Goal: Task Accomplishment & Management: Complete application form

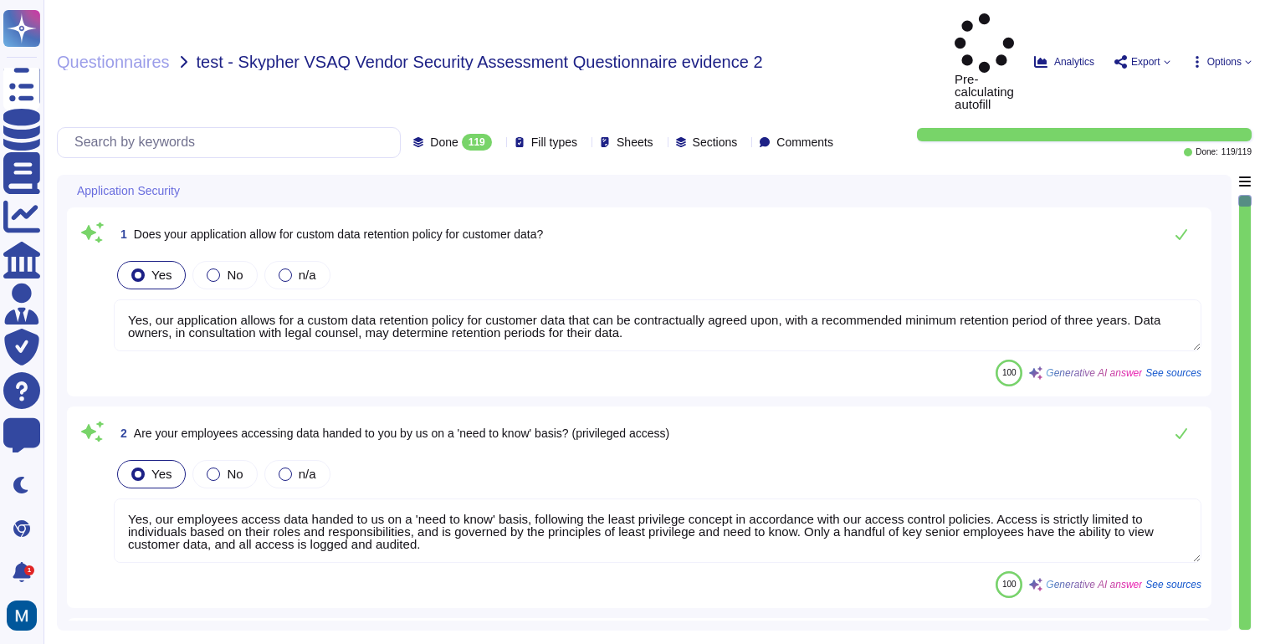
type textarea "Yes, our application allows for a custom data retention policy for customer dat…"
type textarea "Yes, our employees access data handed to us on a 'need to know' basis, followin…"
type textarea "Yes, we require Multi-Factor Authentication (MFA) for the administration of our…"
type textarea "Yes, our application allows for a custom data retention policy for customer dat…"
type textarea "Yes, our employees access data handed to us on a 'need to know' basis, followin…"
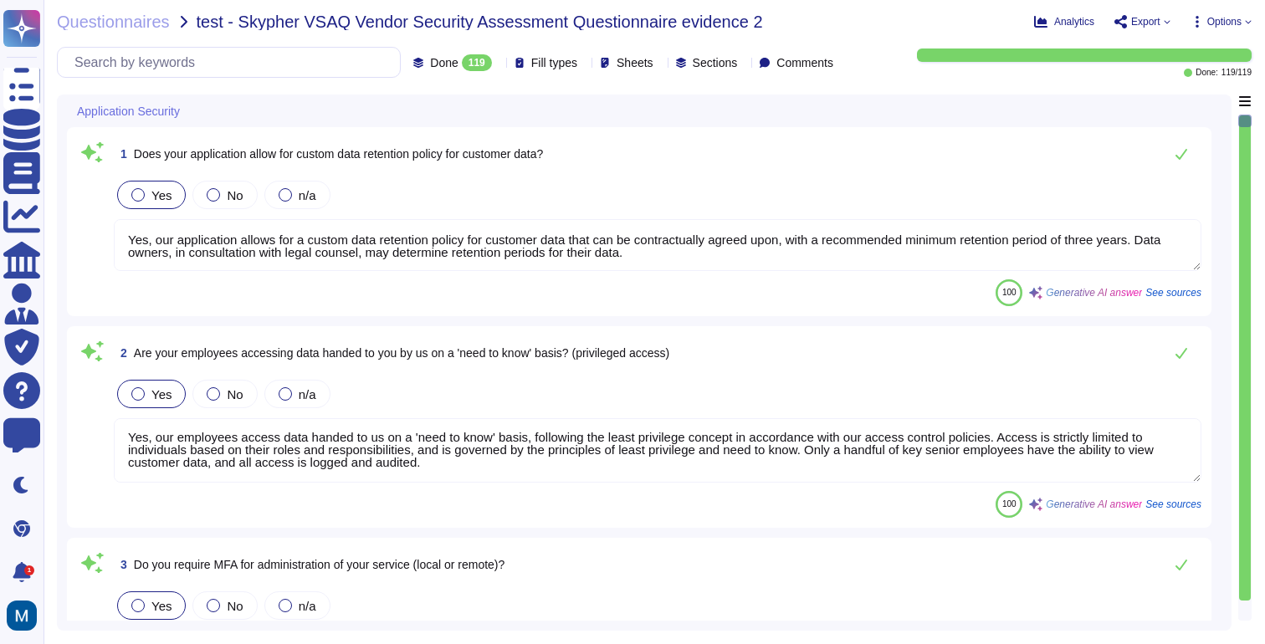
scroll to position [2, 0]
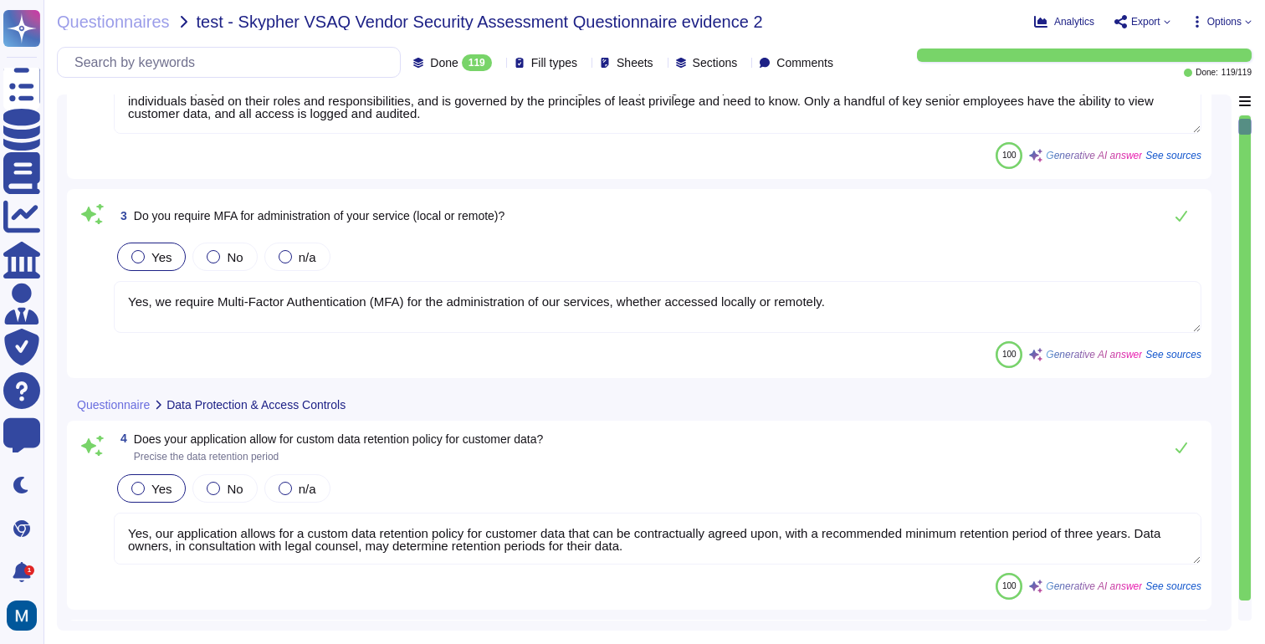
type textarea "Yes, we support secure deletion of archived or backed-up data, including method…"
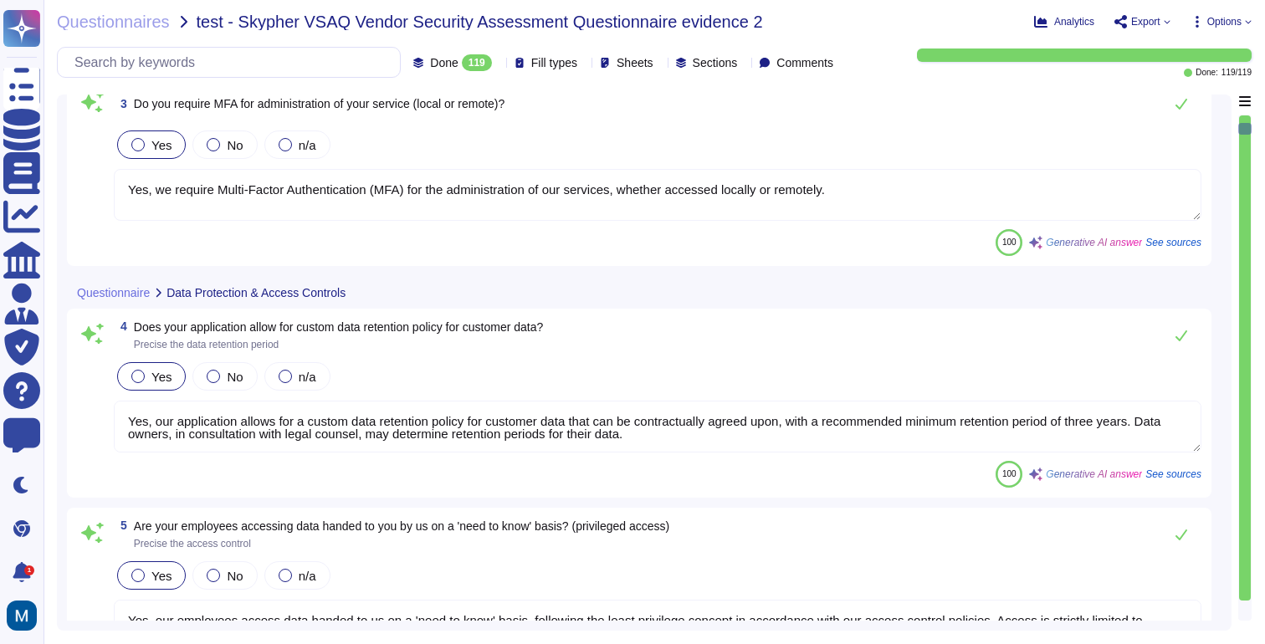
type textarea "Yes, we have a formal Information Security Program (InfoSec SP) in place. This …"
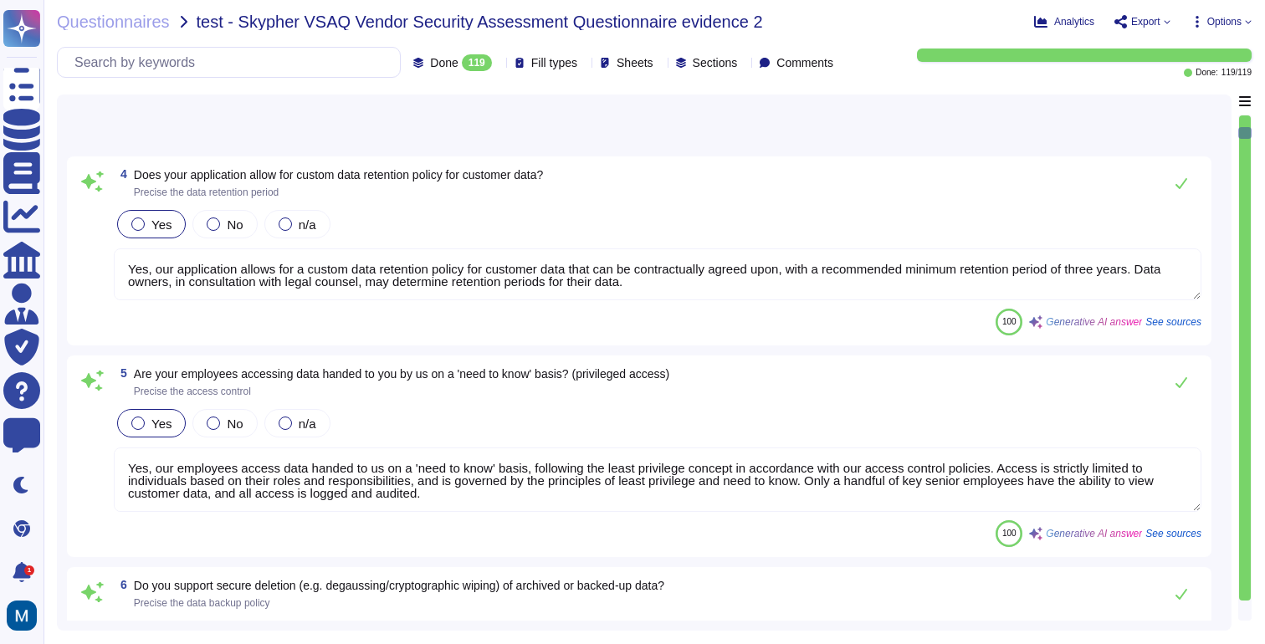
type textarea "Yes, we review our Information Security Policies at least once a year. The ISMS…"
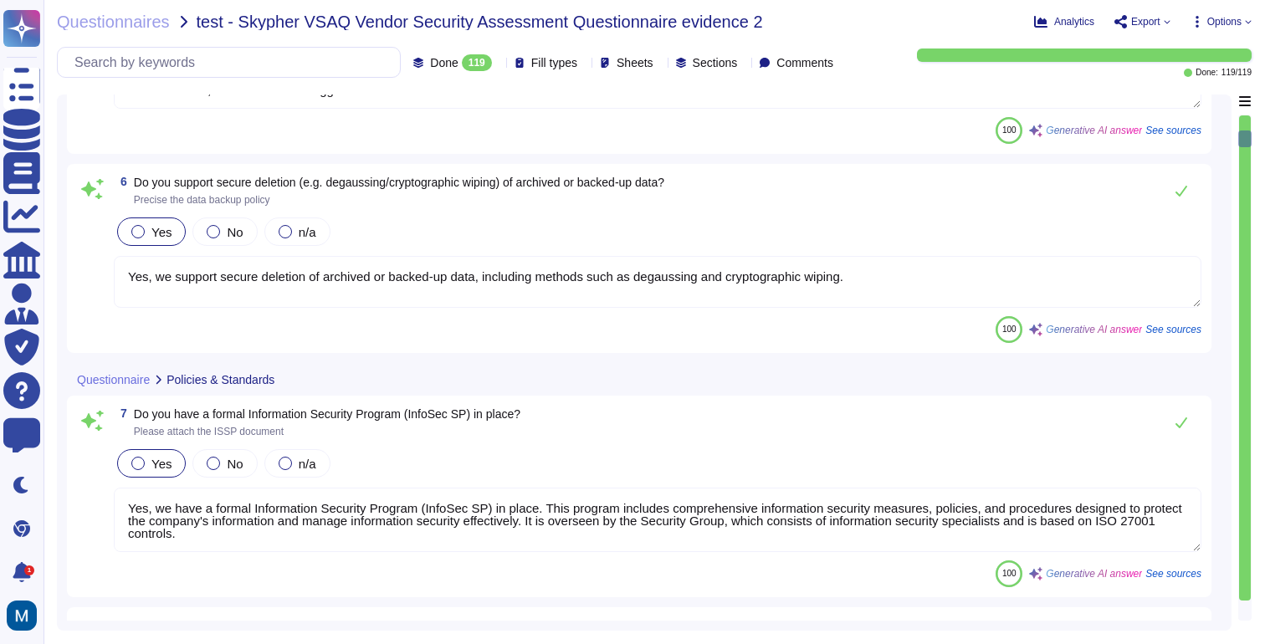
type textarea "Yes, we have an Information security risk management program (InfoSec RMP)."
type textarea "Yes, we have a formal Risk Management Policy in place. This policy is designed …"
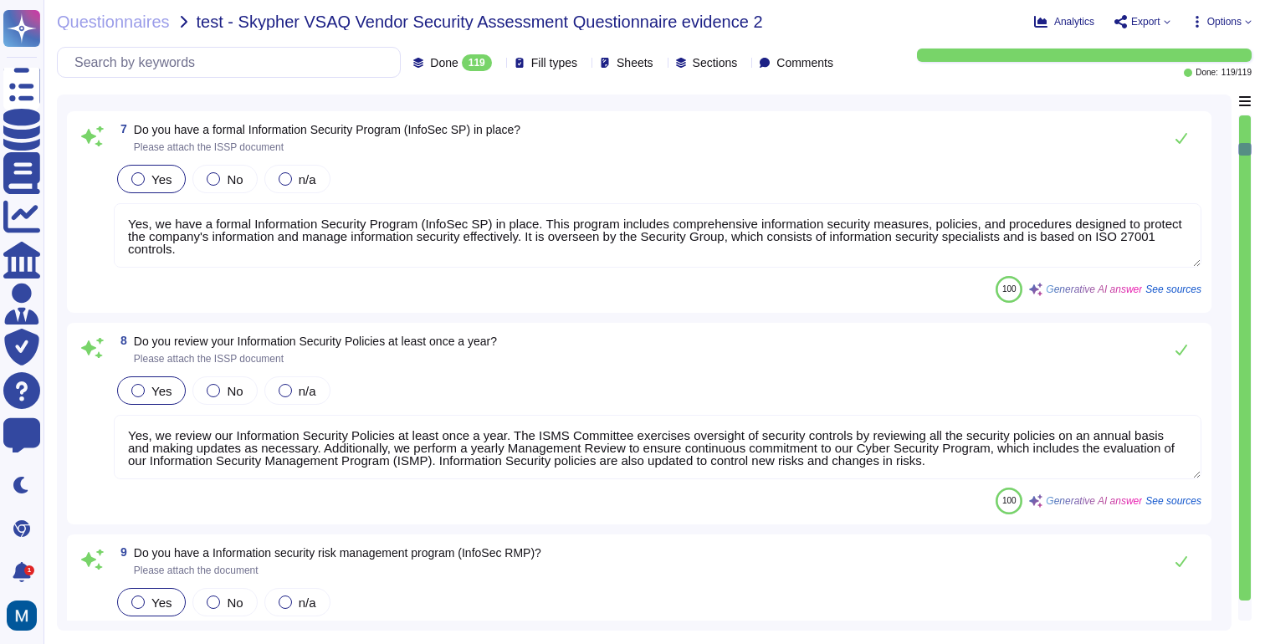
type textarea "No, XXX Company does not have a policy that defines conditions under which secu…"
type textarea "Our Access Control Policy is designed to ensure that staff access rights are gr…"
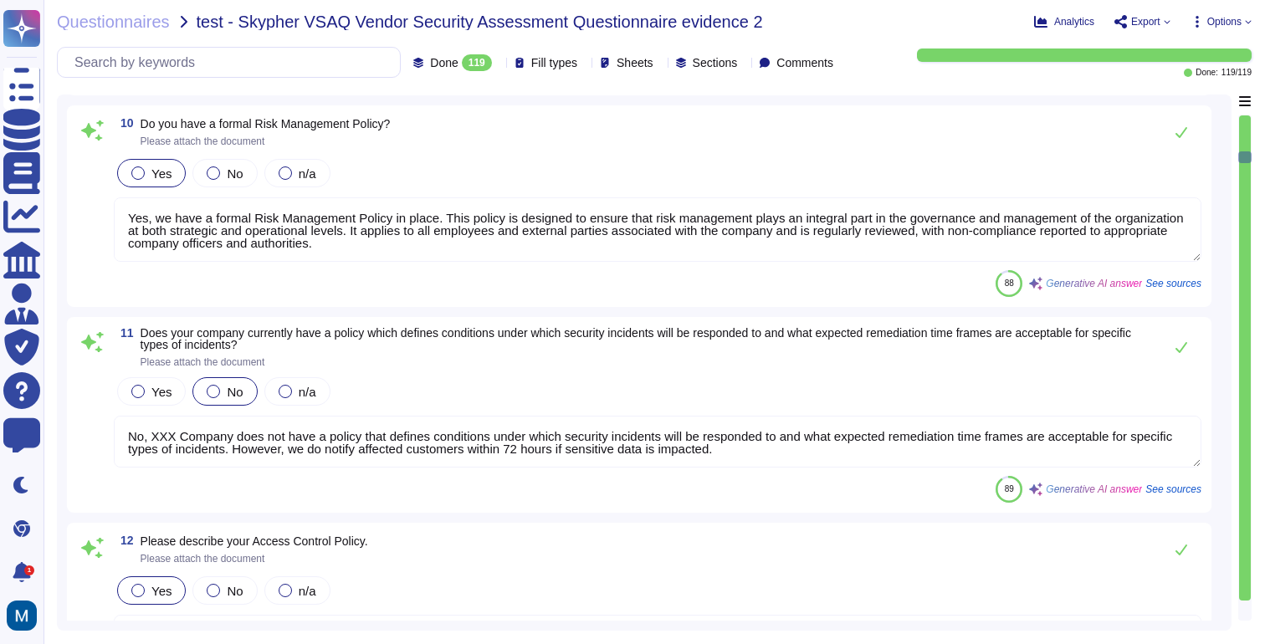
type textarea "Yes, we share our business continuity and redundancy plans with our customers u…"
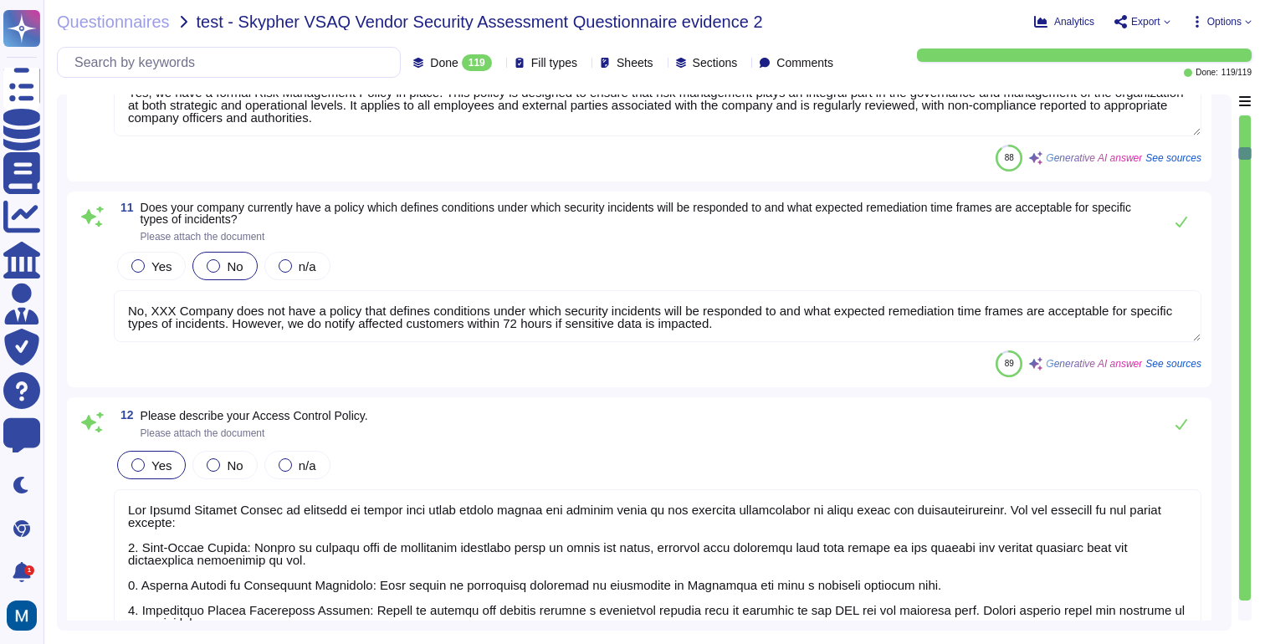
type textarea "Yes, we have a formal Information Security Program (InfoSec SP) in place. This …"
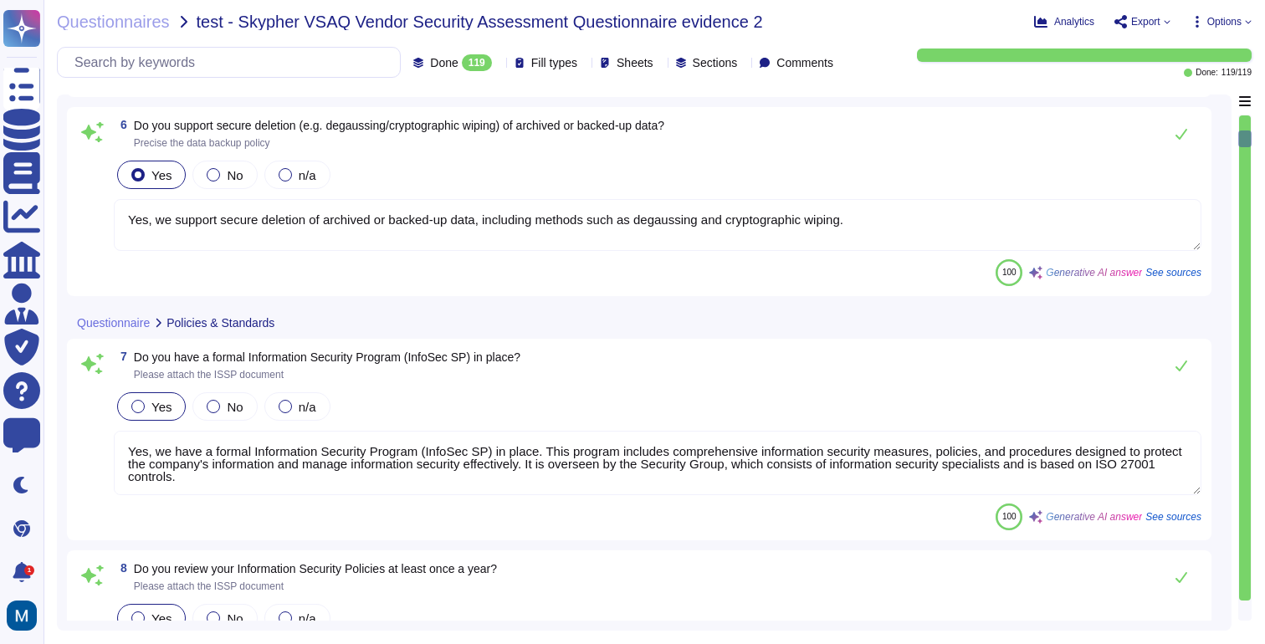
type textarea "Yes, our application allows for a custom data retention policy for customer dat…"
type textarea "Yes, our employees access data handed to us on a 'need to know' basis, followin…"
type textarea "Yes, we support secure deletion of archived or backed-up data, including method…"
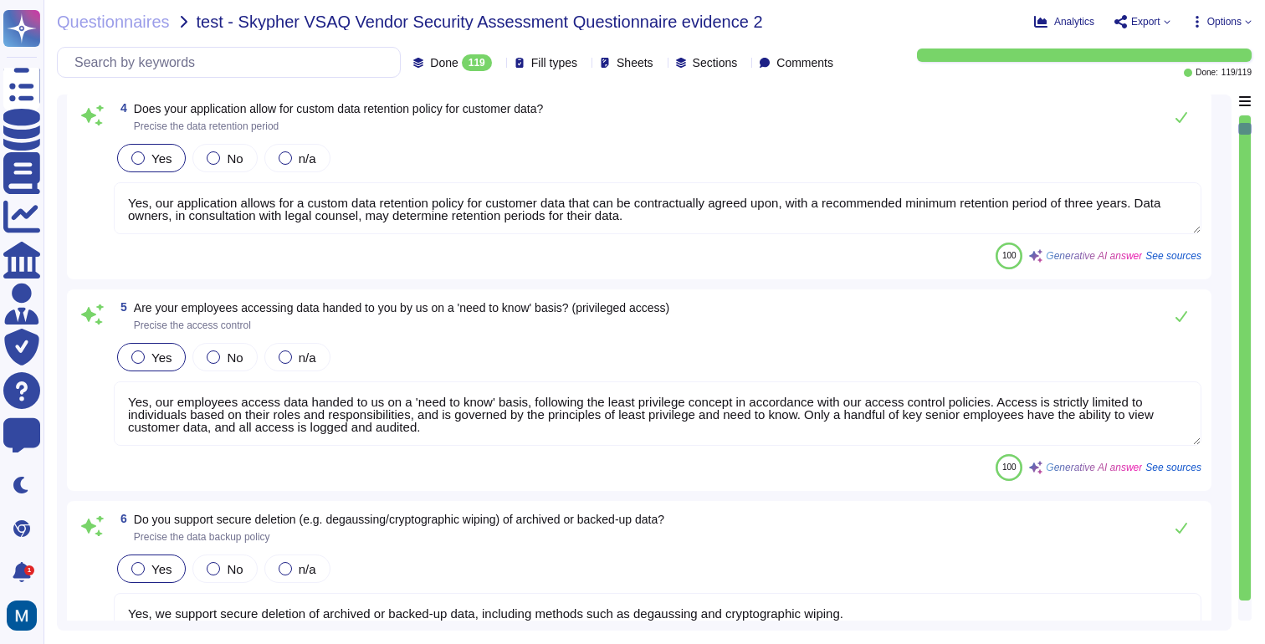
type textarea "Yes, our application allows for a custom data retention policy for customer dat…"
type textarea "Yes, our employees access data handed to us on a 'need to know' basis, followin…"
type textarea "Yes, we require Multi-Factor Authentication (MFA) for the administration of our…"
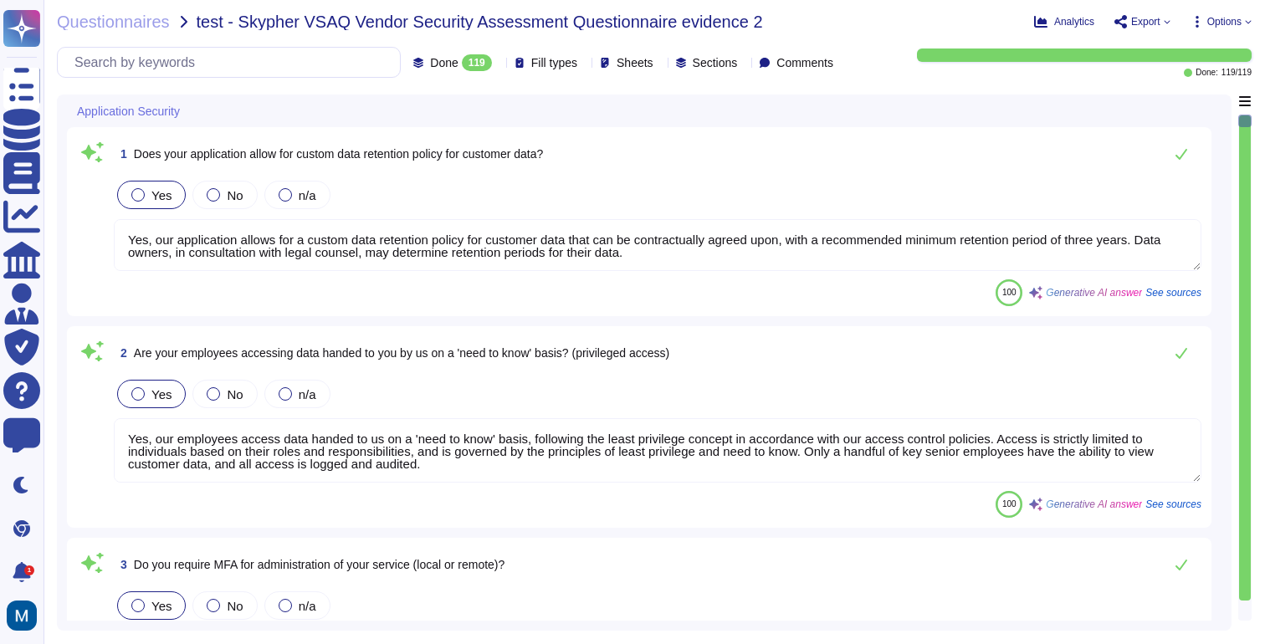
scroll to position [0, 0]
